Goal: Task Accomplishment & Management: Use online tool/utility

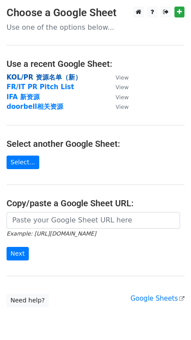
click at [42, 74] on strong "KOL/PR 资源名单（新）" at bounding box center [44, 77] width 75 height 8
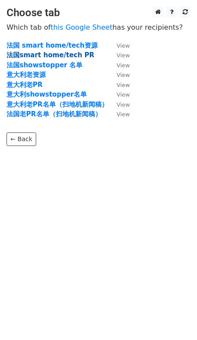
click at [63, 54] on strong "法国smart home/tech PR" at bounding box center [51, 55] width 88 height 8
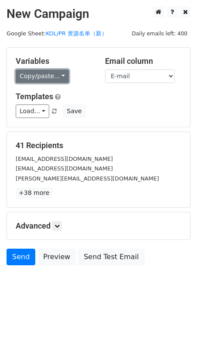
click at [62, 74] on link "Copy/paste..." at bounding box center [42, 76] width 53 height 14
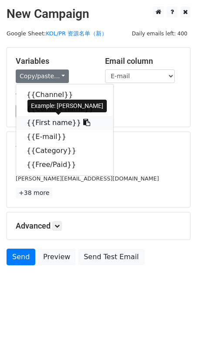
click at [83, 124] on icon at bounding box center [86, 122] width 7 height 7
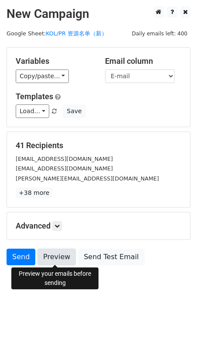
click at [52, 252] on link "Preview" at bounding box center [57, 257] width 38 height 17
click at [60, 254] on link "Preview" at bounding box center [57, 257] width 38 height 17
click at [59, 259] on link "Preview" at bounding box center [57, 257] width 38 height 17
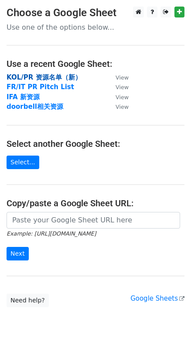
click at [42, 75] on strong "KOL/PR 资源名单（新）" at bounding box center [44, 77] width 75 height 8
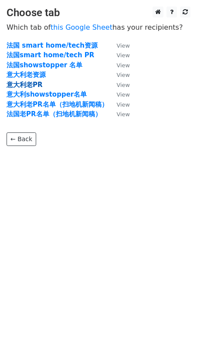
click at [35, 84] on strong "意大利老PR" at bounding box center [25, 85] width 36 height 8
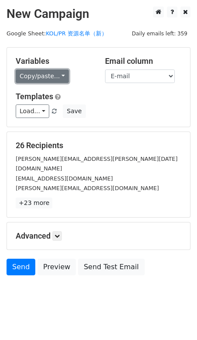
click at [57, 70] on link "Copy/paste..." at bounding box center [42, 76] width 53 height 14
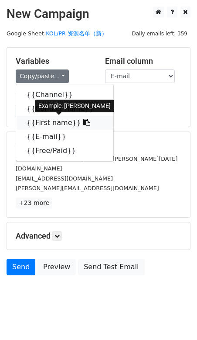
click at [83, 121] on icon at bounding box center [86, 122] width 7 height 7
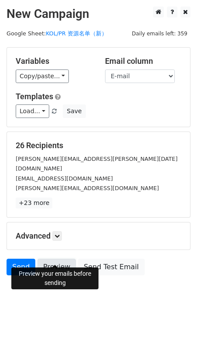
click at [53, 259] on link "Preview" at bounding box center [57, 267] width 38 height 17
click at [60, 259] on link "Preview" at bounding box center [57, 267] width 38 height 17
click at [59, 260] on link "Preview" at bounding box center [57, 267] width 38 height 17
click at [56, 259] on link "Preview" at bounding box center [57, 267] width 38 height 17
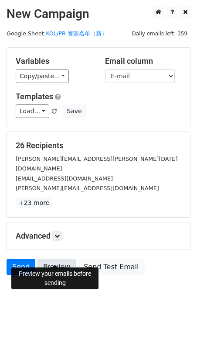
click at [60, 259] on link "Preview" at bounding box center [57, 267] width 38 height 17
